Goal: Task Accomplishment & Management: Manage account settings

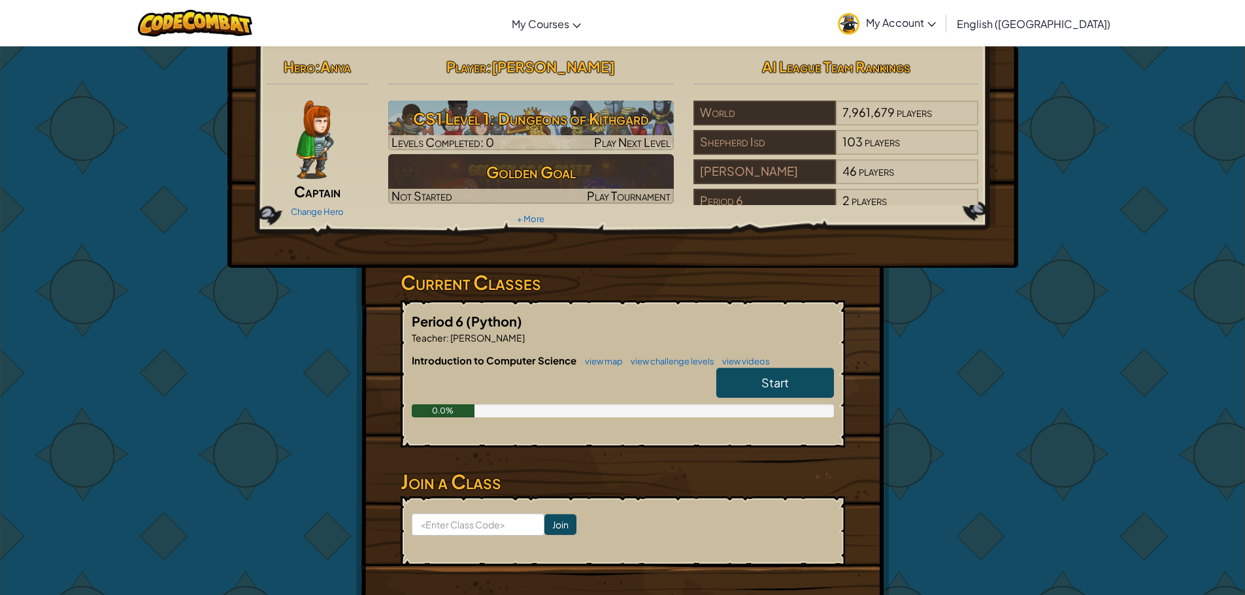
drag, startPoint x: 901, startPoint y: 54, endPoint x: 954, endPoint y: 24, distance: 60.6
click at [936, 24] on span "My Account" at bounding box center [901, 23] width 70 height 14
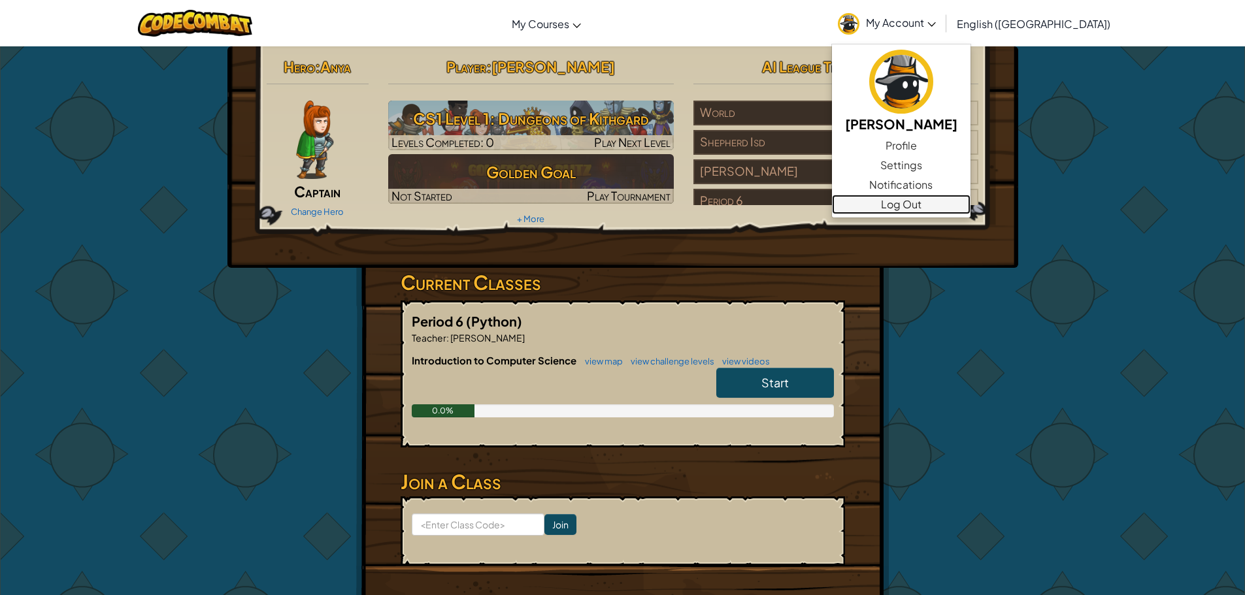
click at [971, 210] on link "Log Out" at bounding box center [901, 205] width 139 height 20
